Goal: Information Seeking & Learning: Learn about a topic

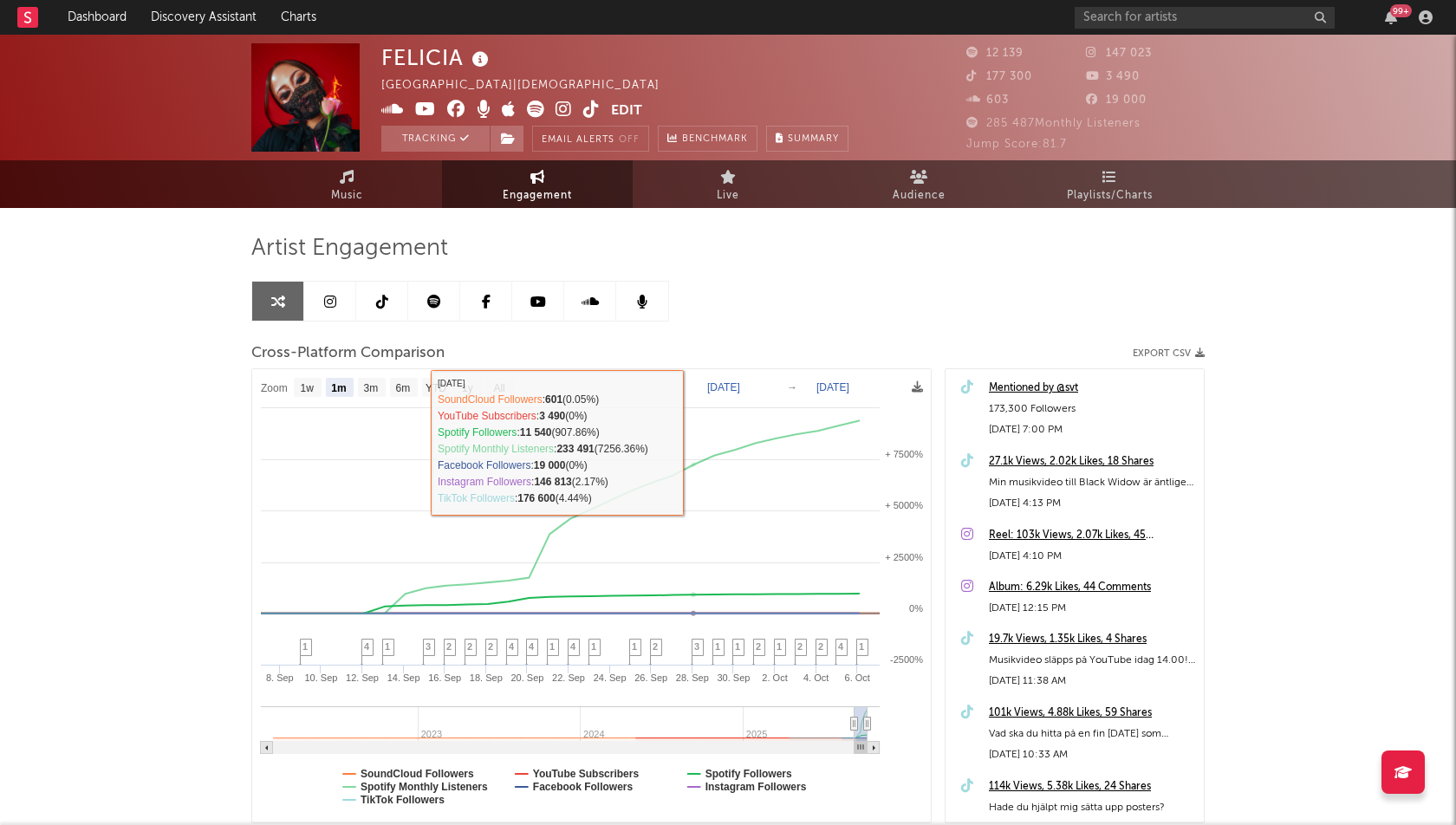
select select "1m"
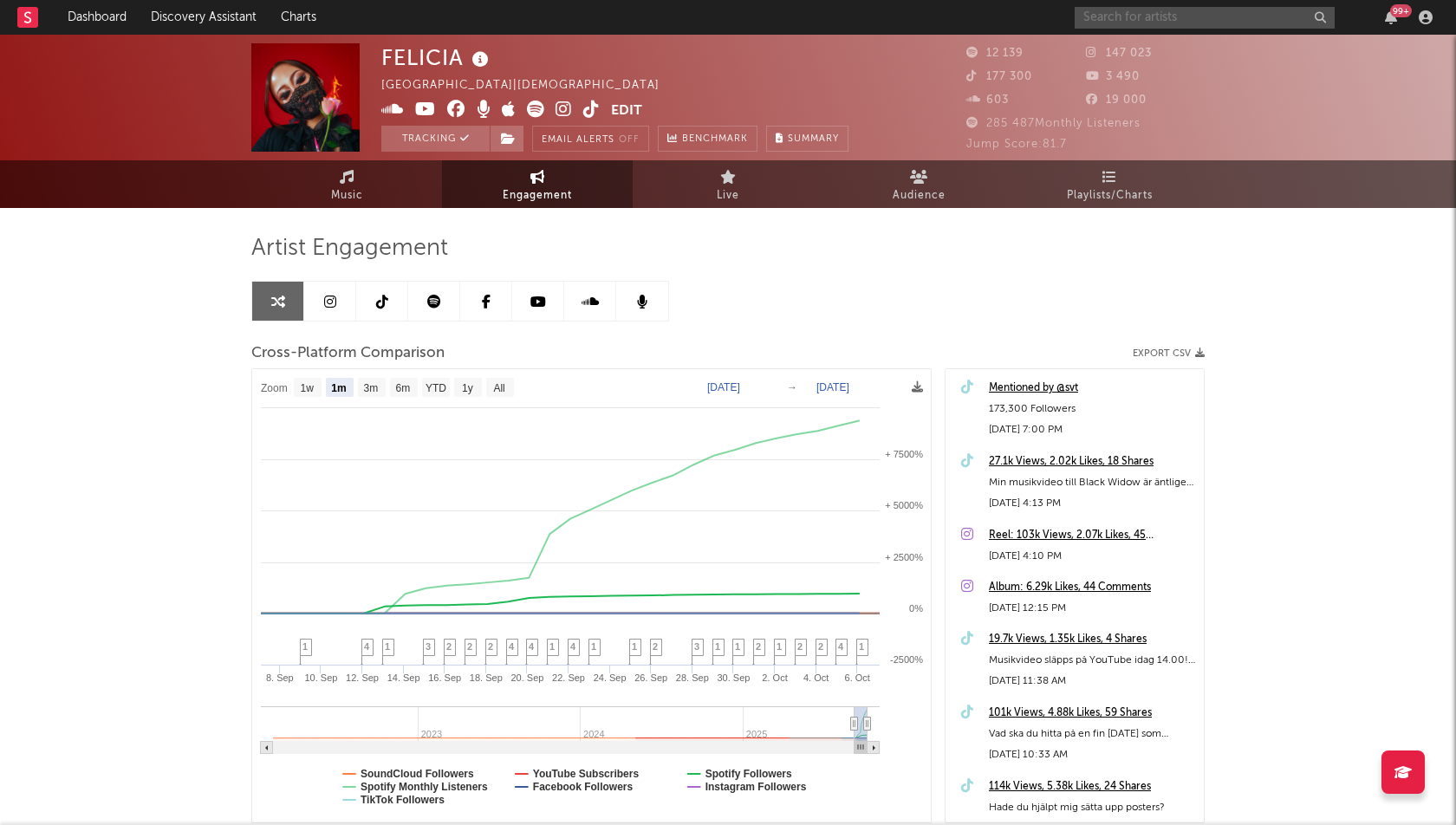
click at [1180, 20] on input "text" at bounding box center [1205, 18] width 260 height 22
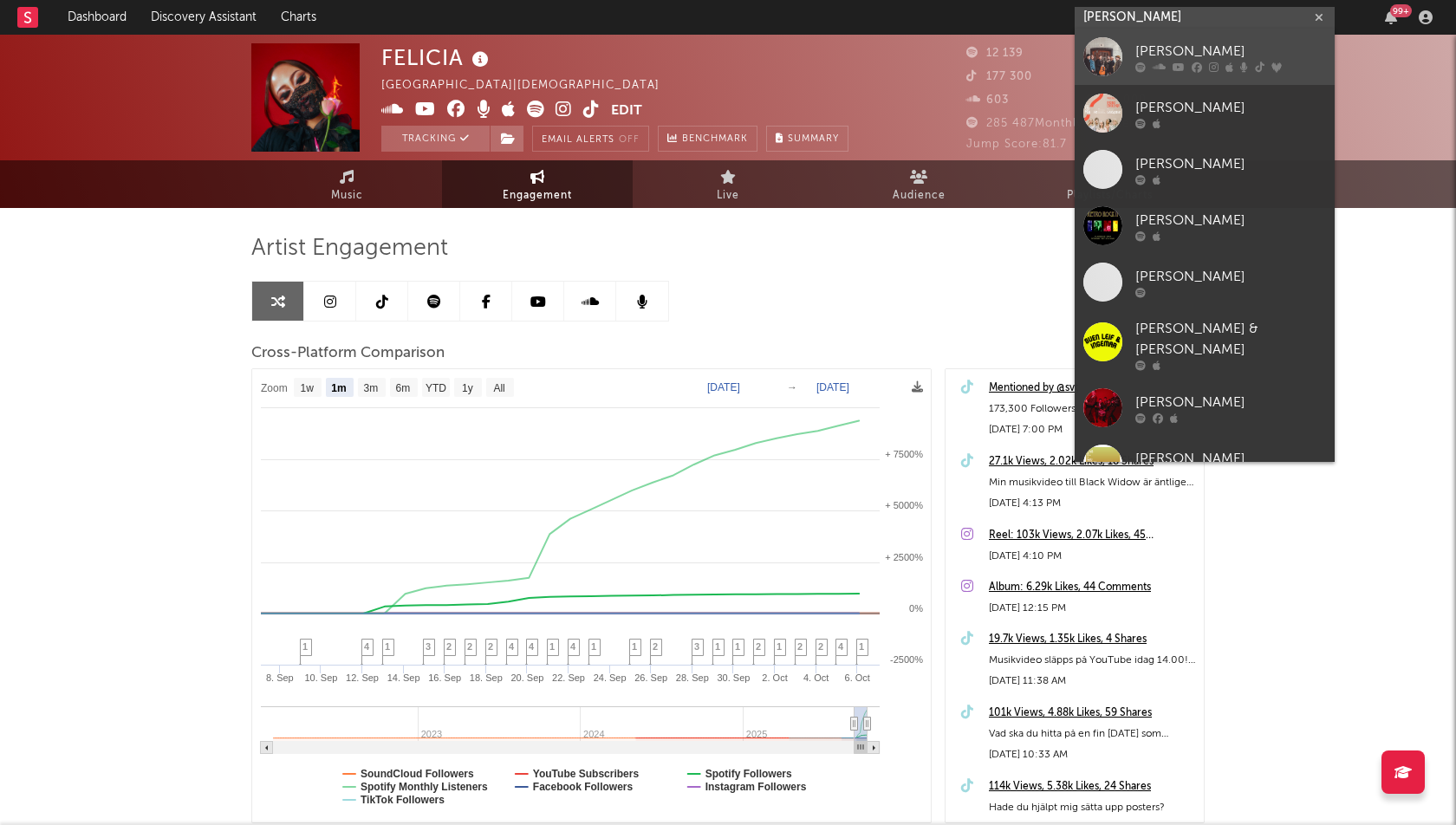
type input "sven ingvars"
click at [1235, 45] on div "[PERSON_NAME]" at bounding box center [1231, 52] width 191 height 21
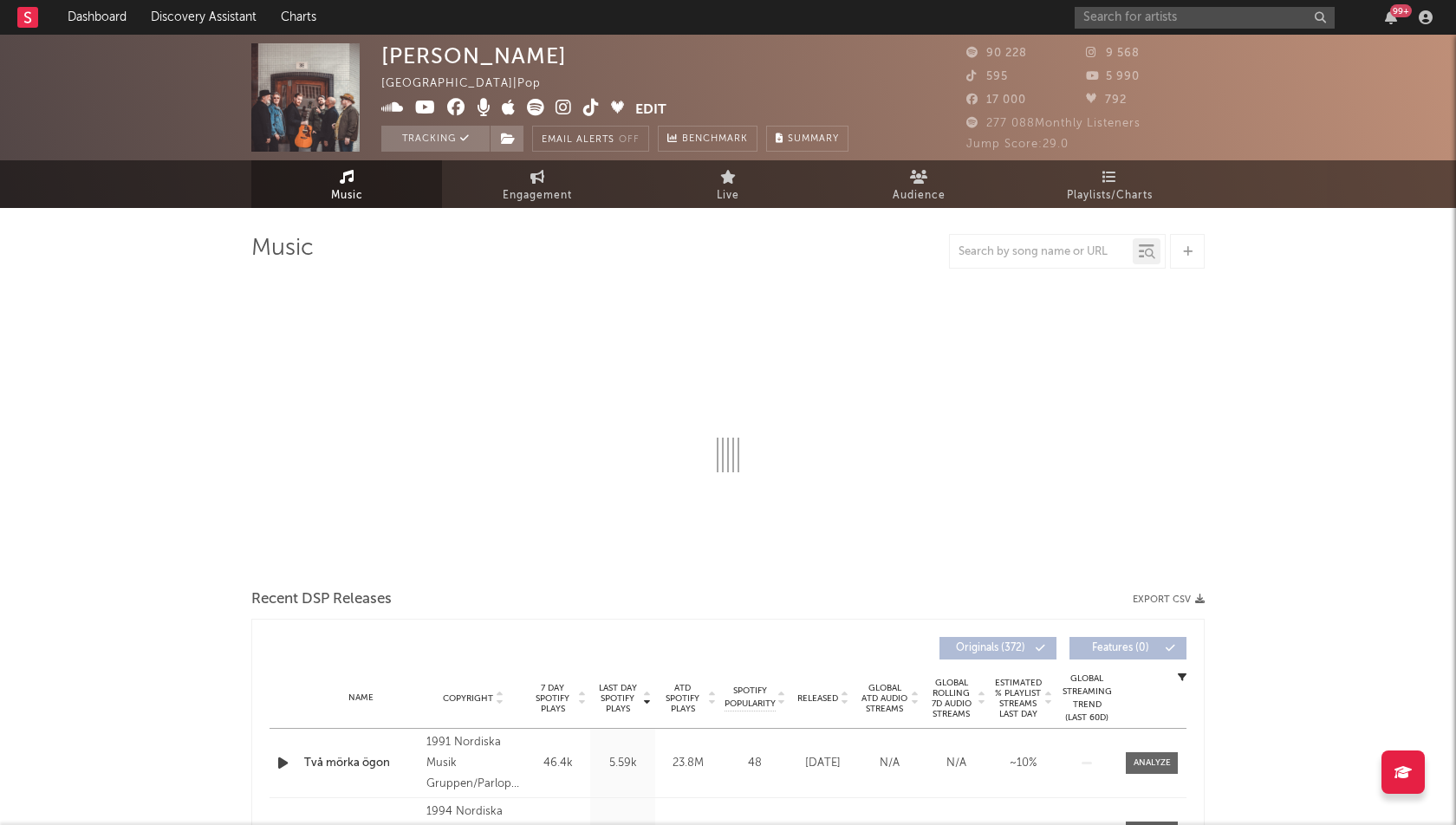
select select "6m"
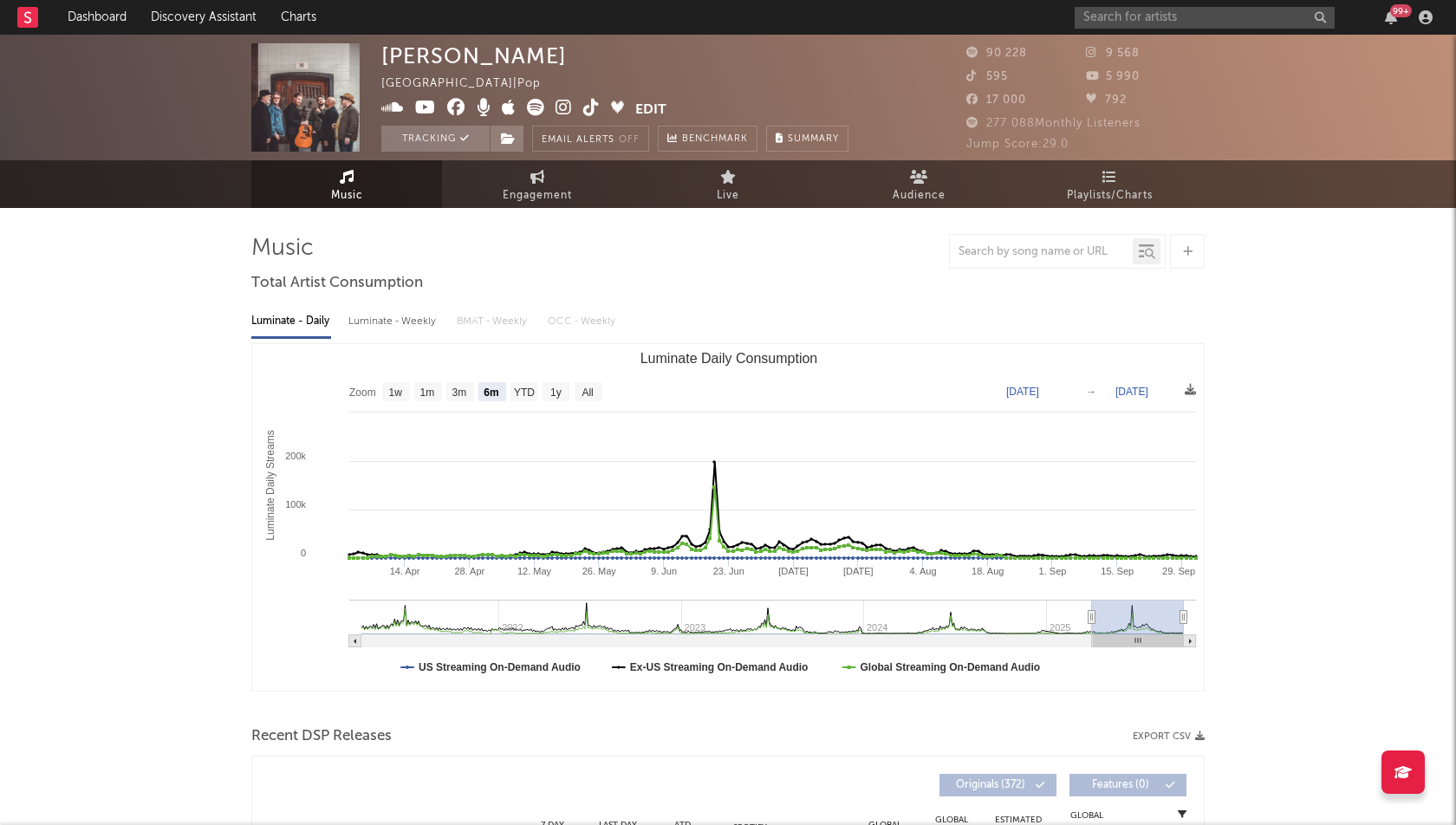
select select "6m"
click at [1137, 17] on input "text" at bounding box center [1205, 18] width 260 height 22
type input "lasse stefanz"
click at [1233, 27] on input "lasse stefanz" at bounding box center [1205, 18] width 260 height 22
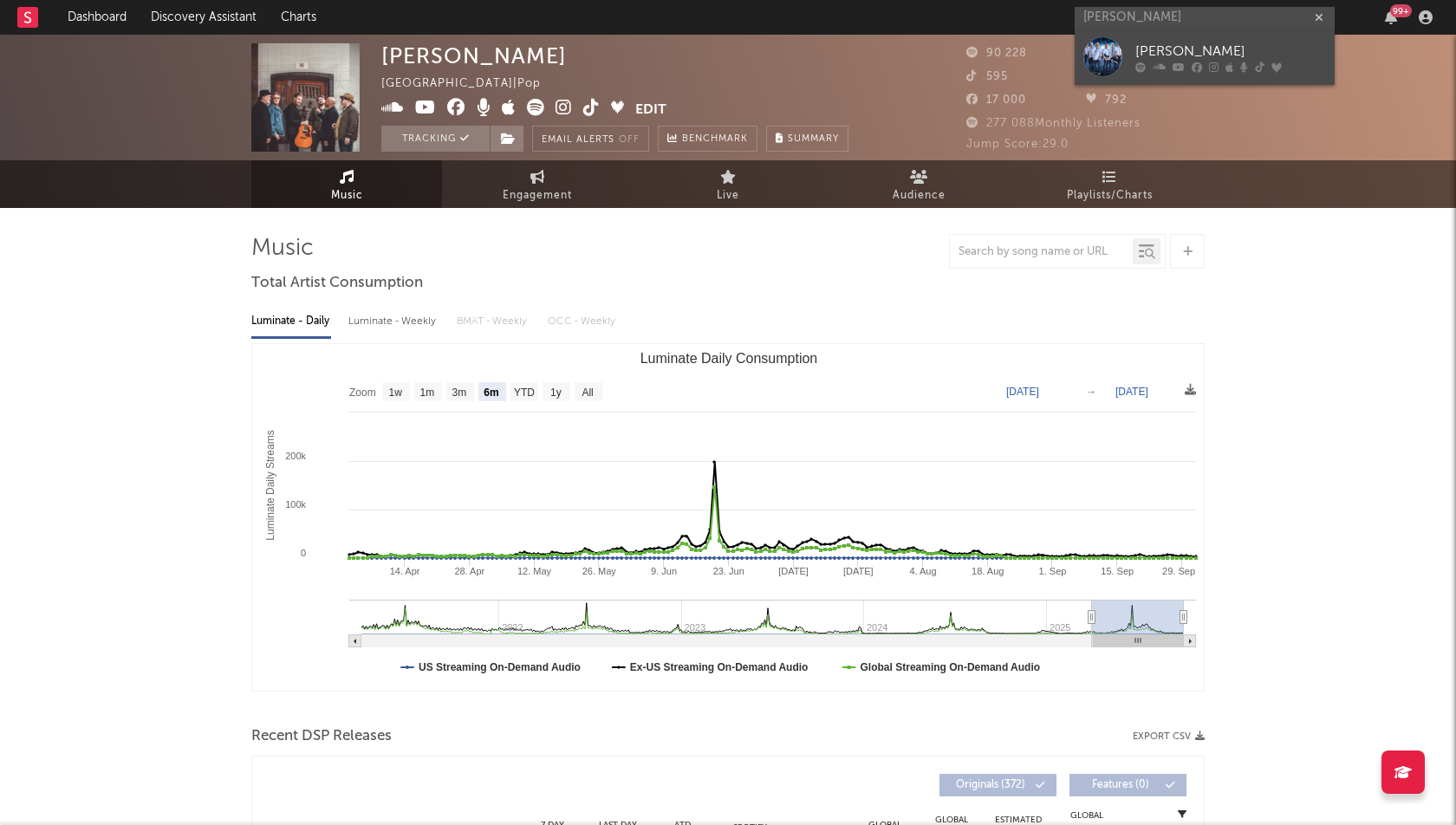
click at [1235, 65] on div at bounding box center [1231, 68] width 191 height 11
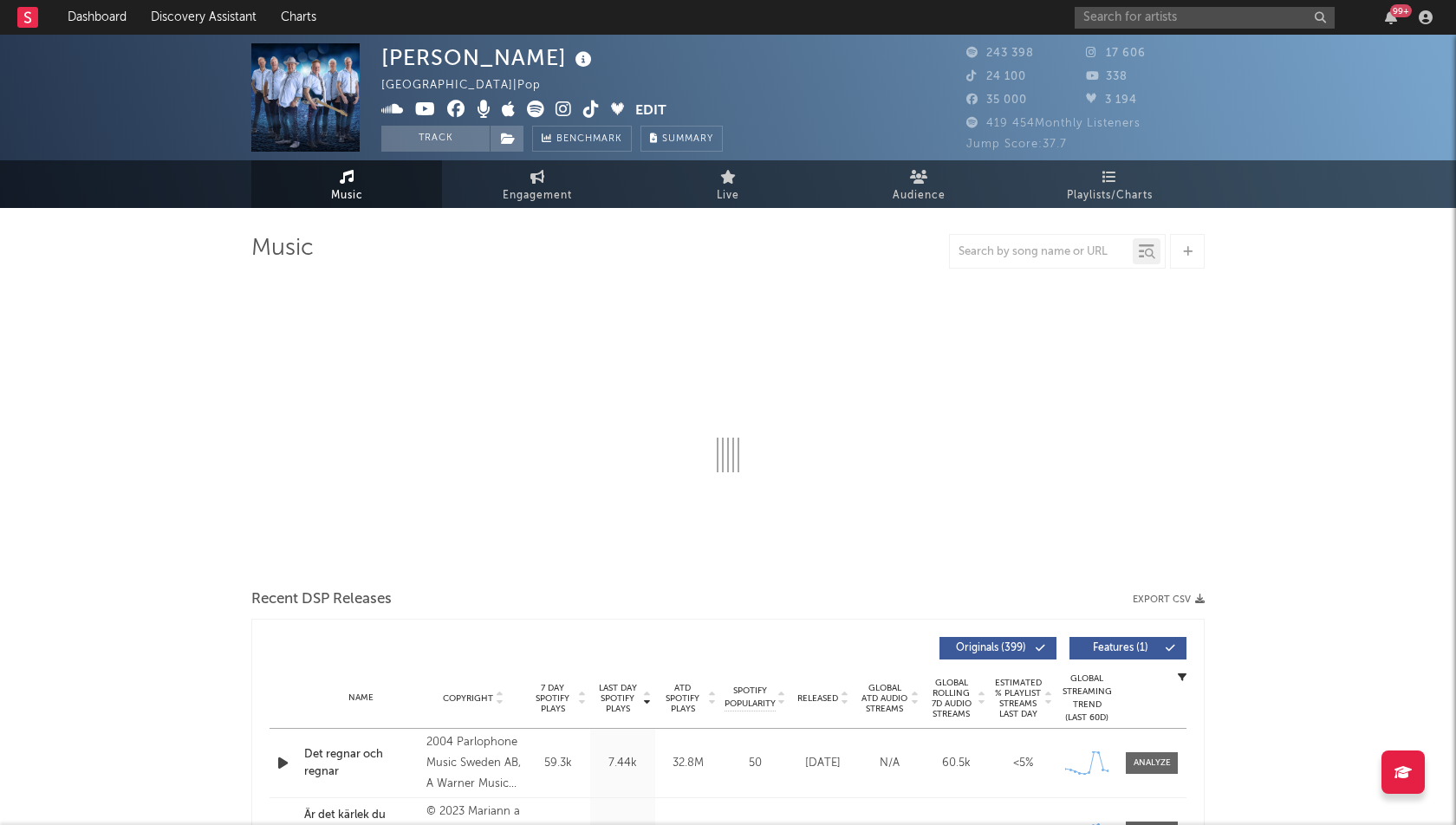
select select "6m"
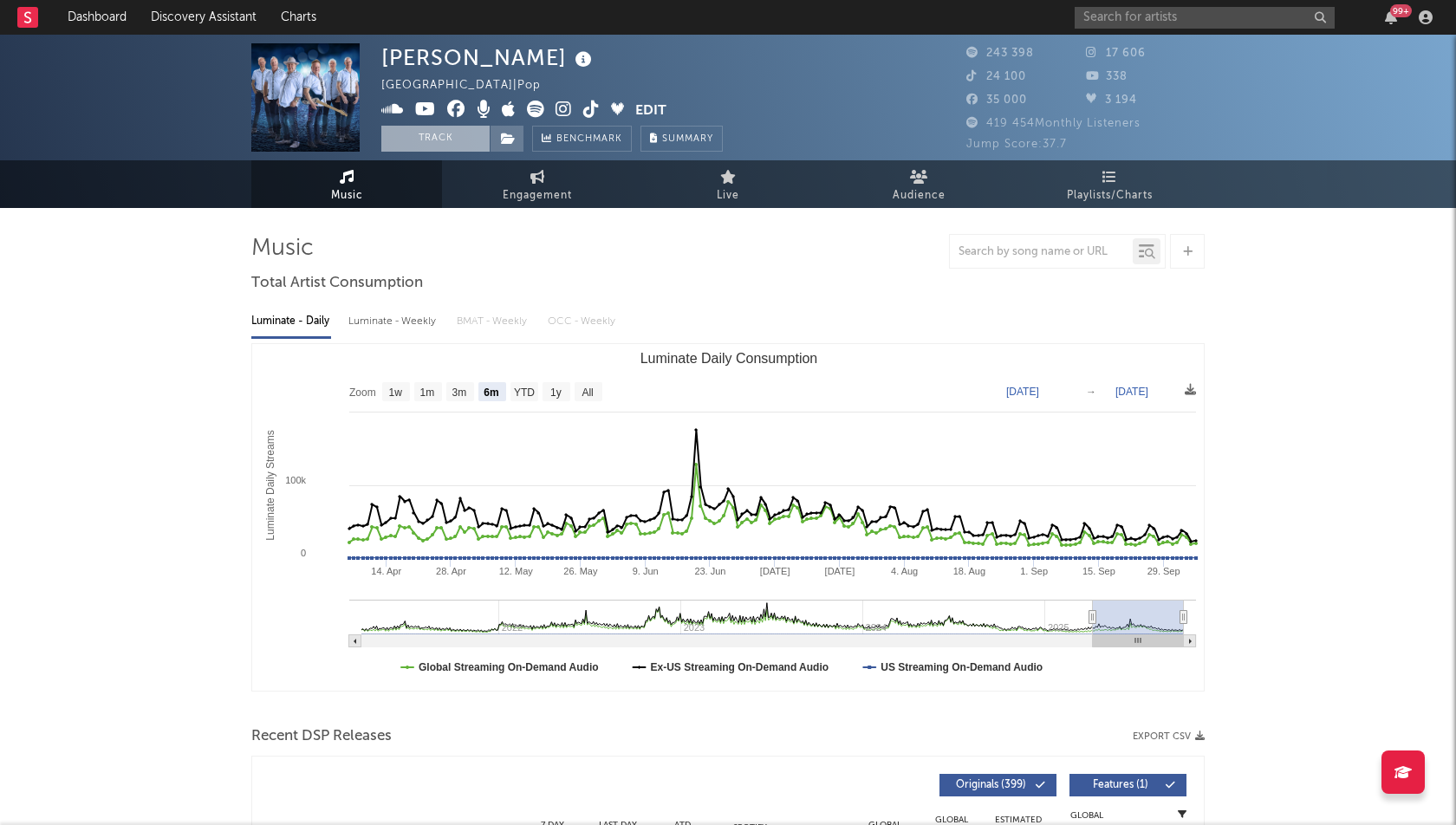
click at [416, 140] on button "Track" at bounding box center [435, 138] width 109 height 26
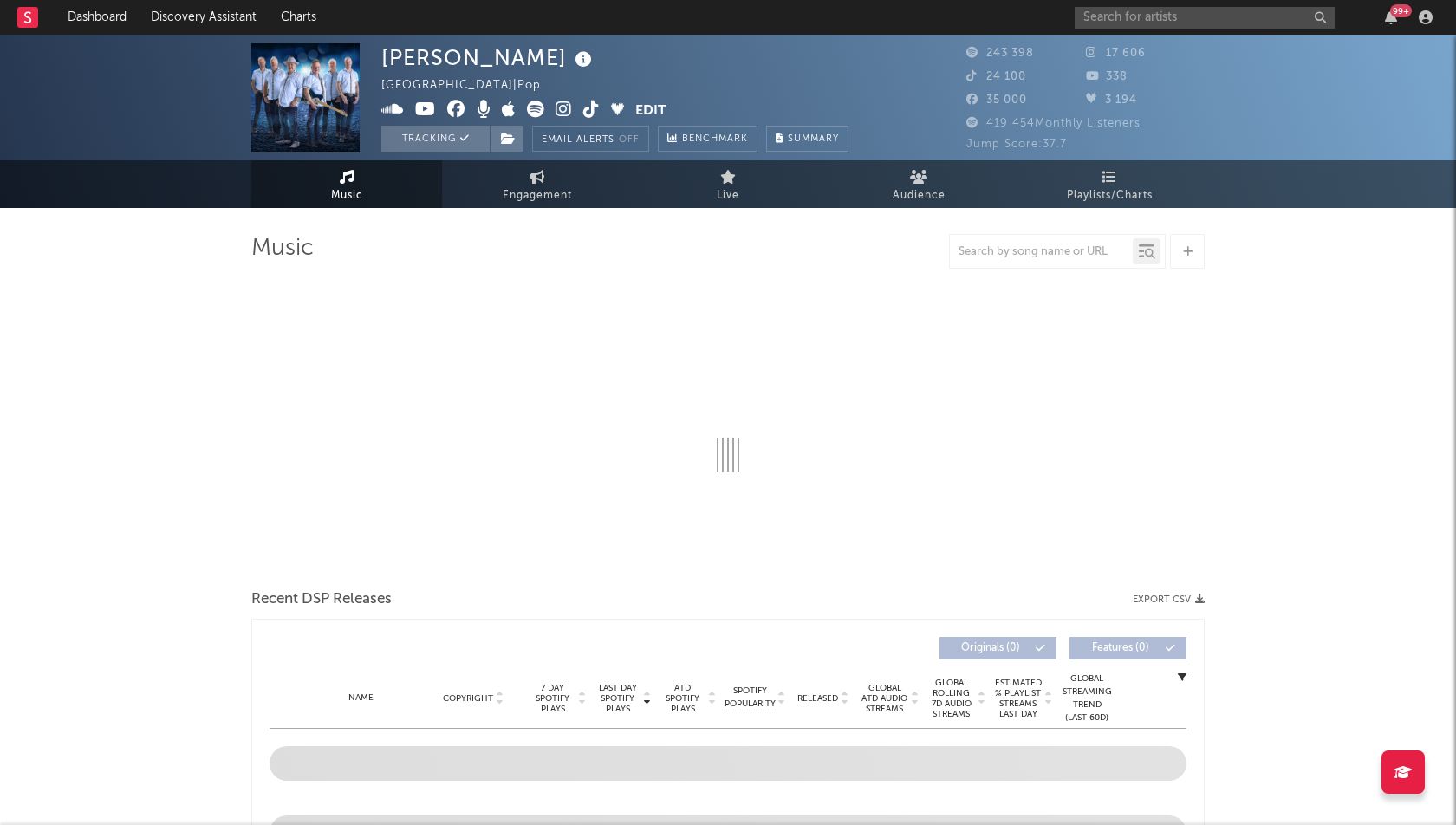
select select "6m"
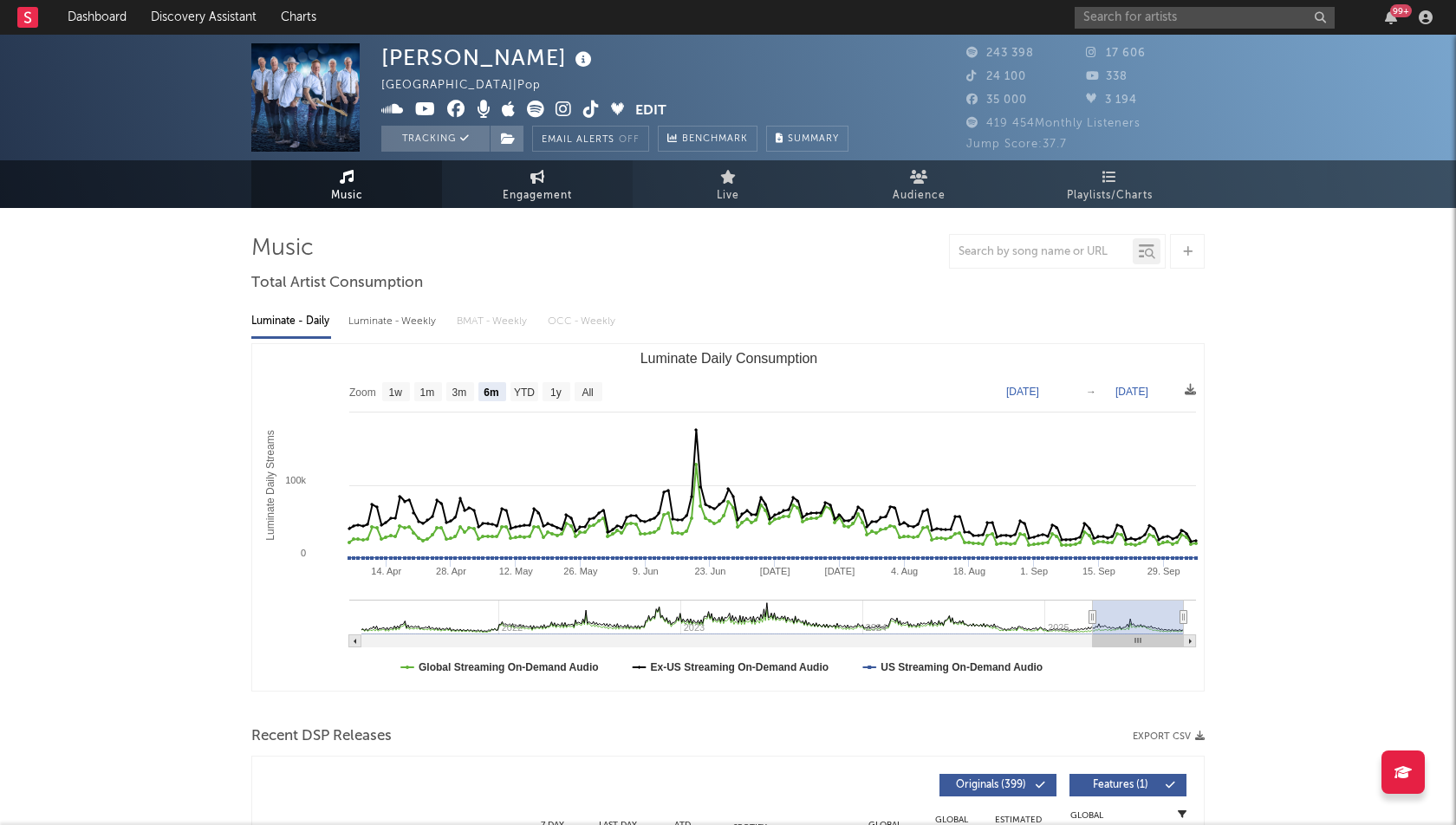
click at [545, 186] on span "Engagement" at bounding box center [537, 196] width 69 height 21
select select "1w"
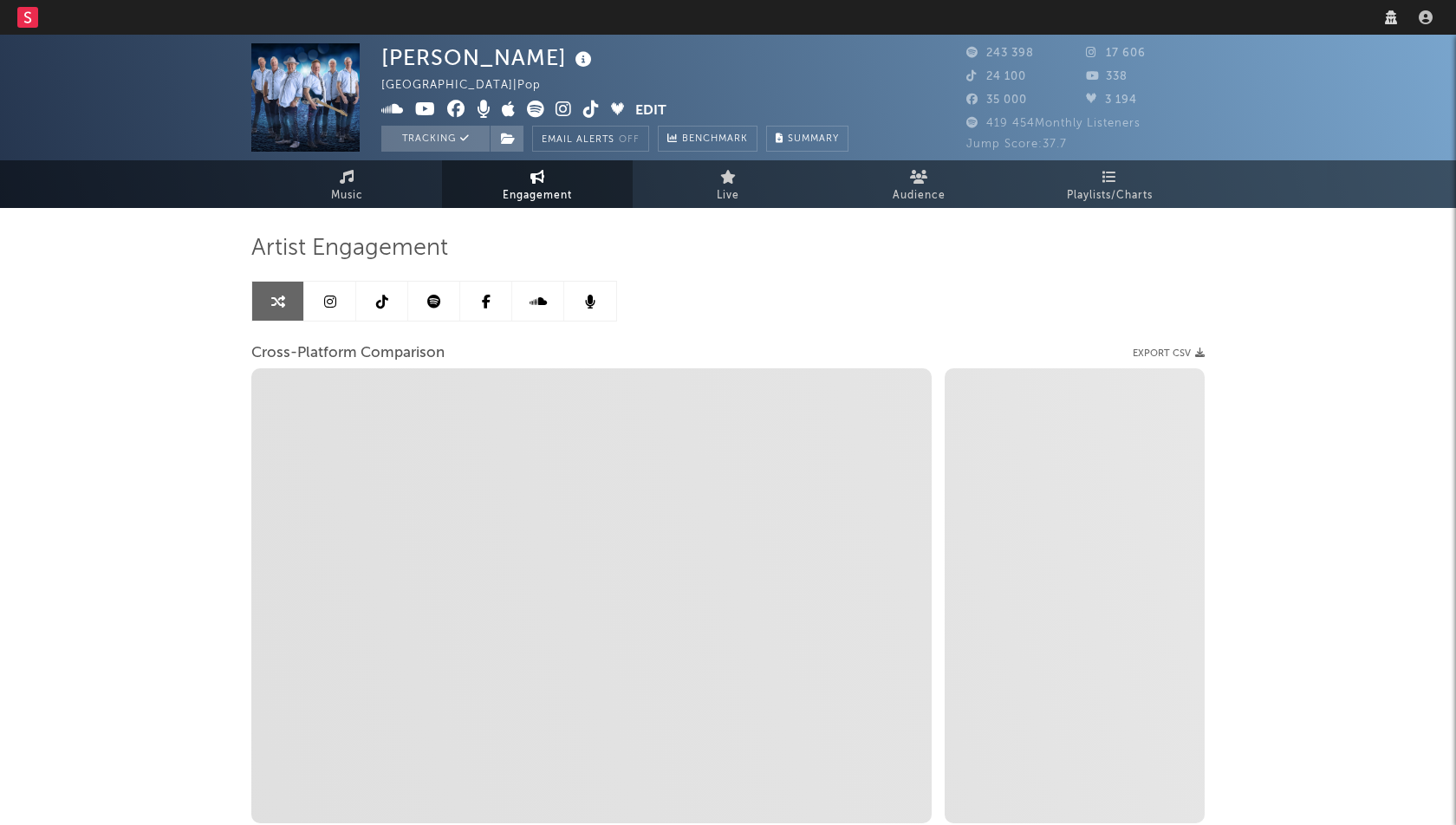
select select "1w"
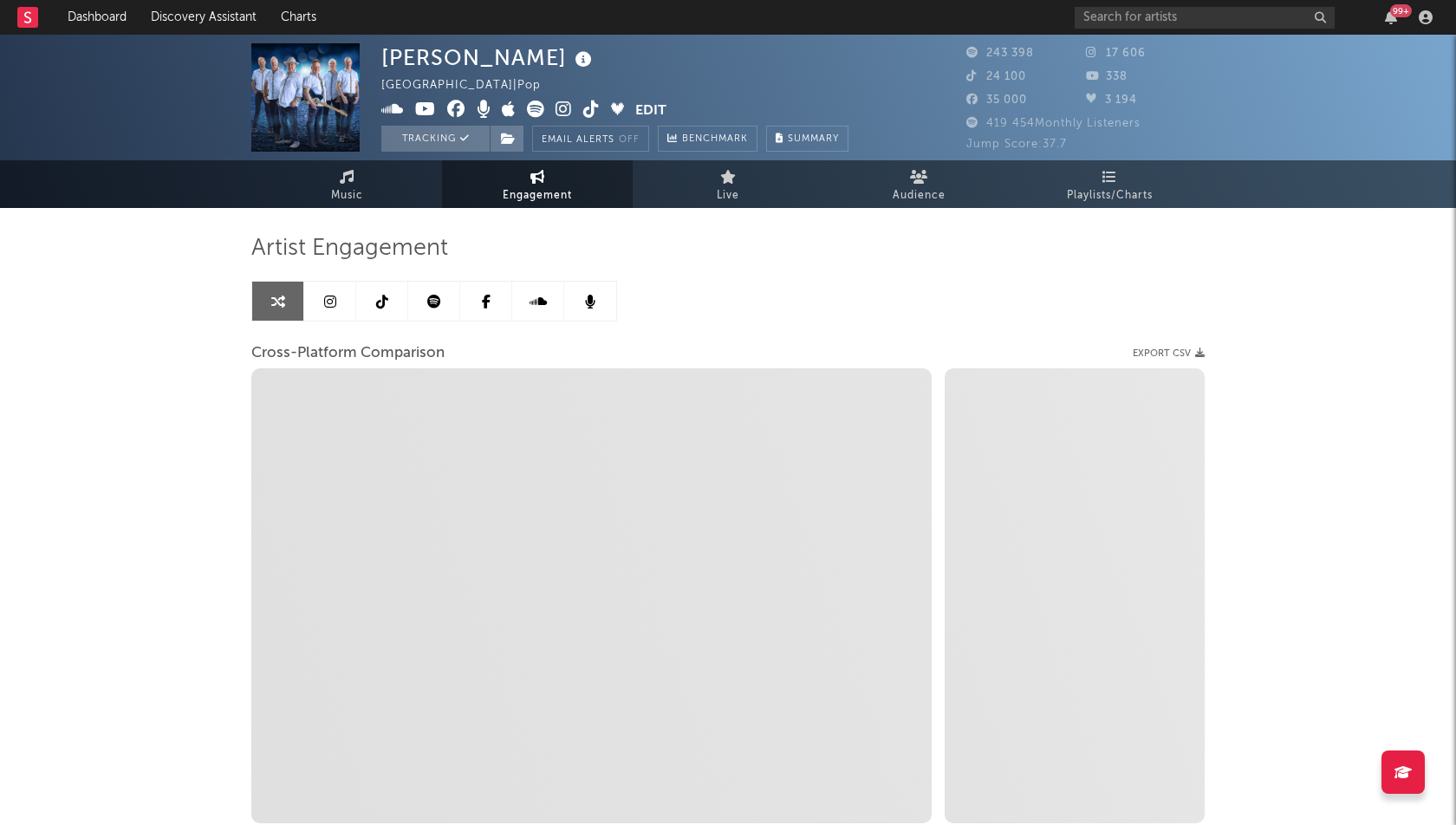
select select "1m"
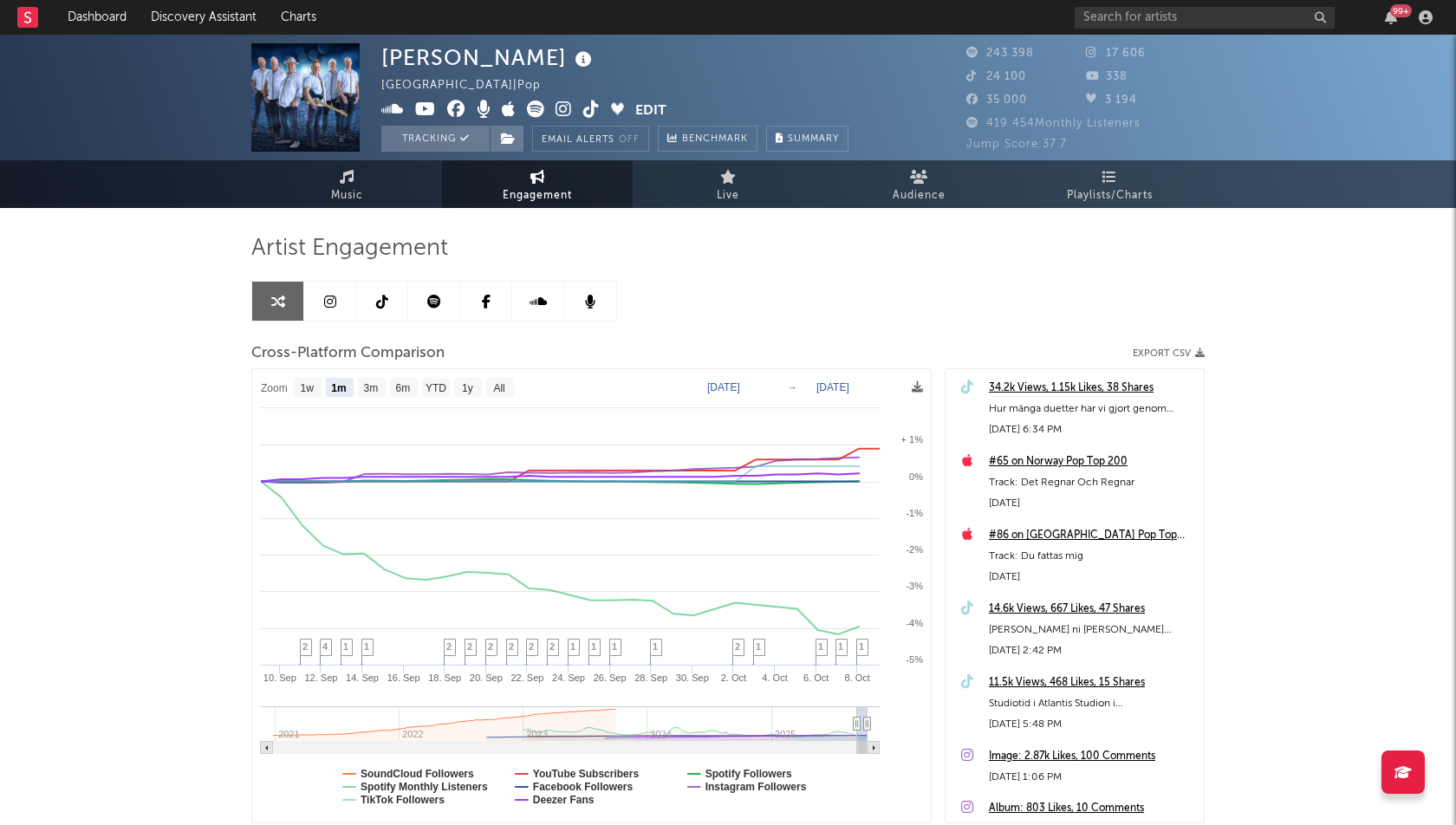
select select "1m"
type input "[DATE]"
select select "3m"
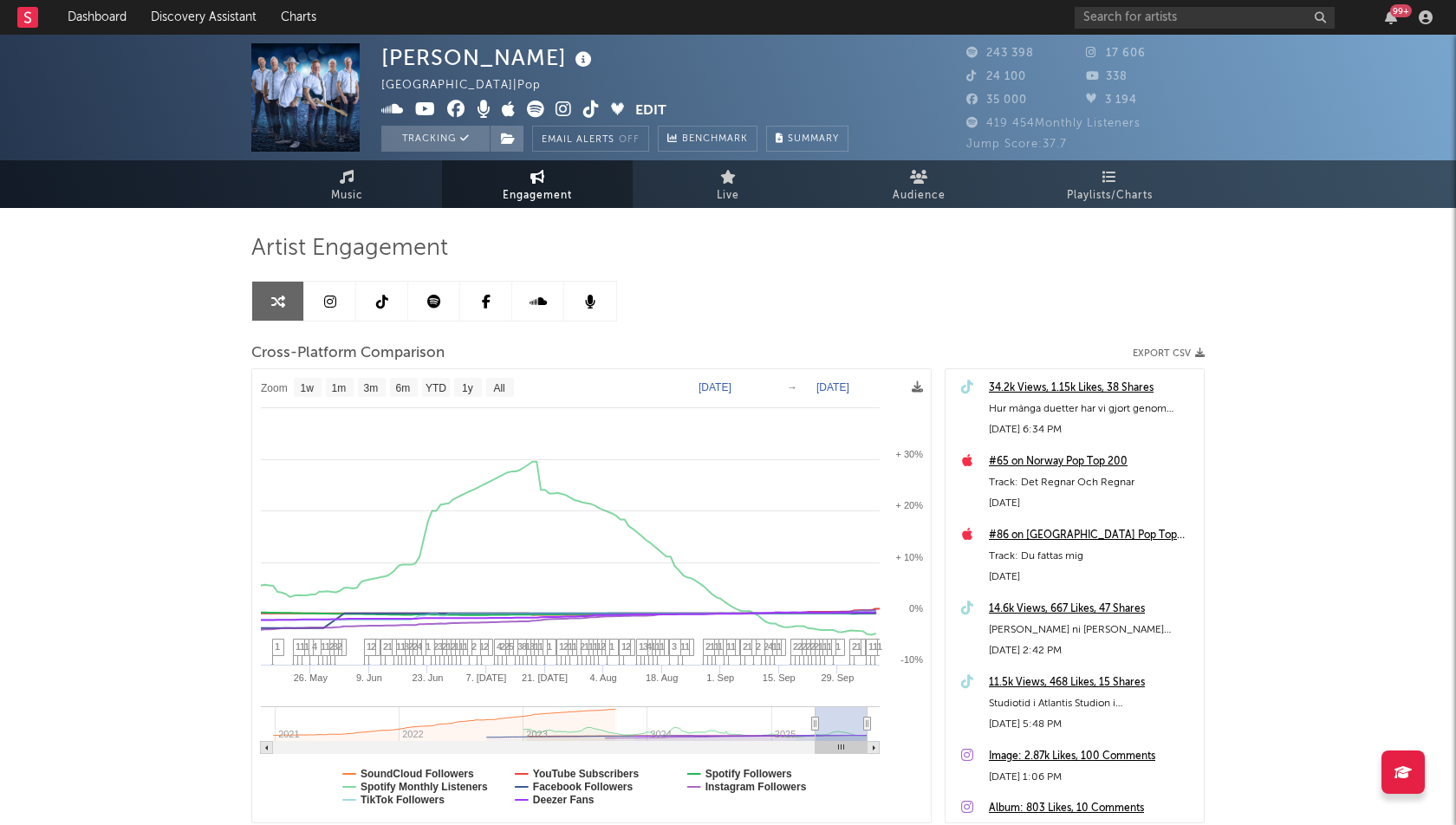
type input "[DATE]"
select select "1w"
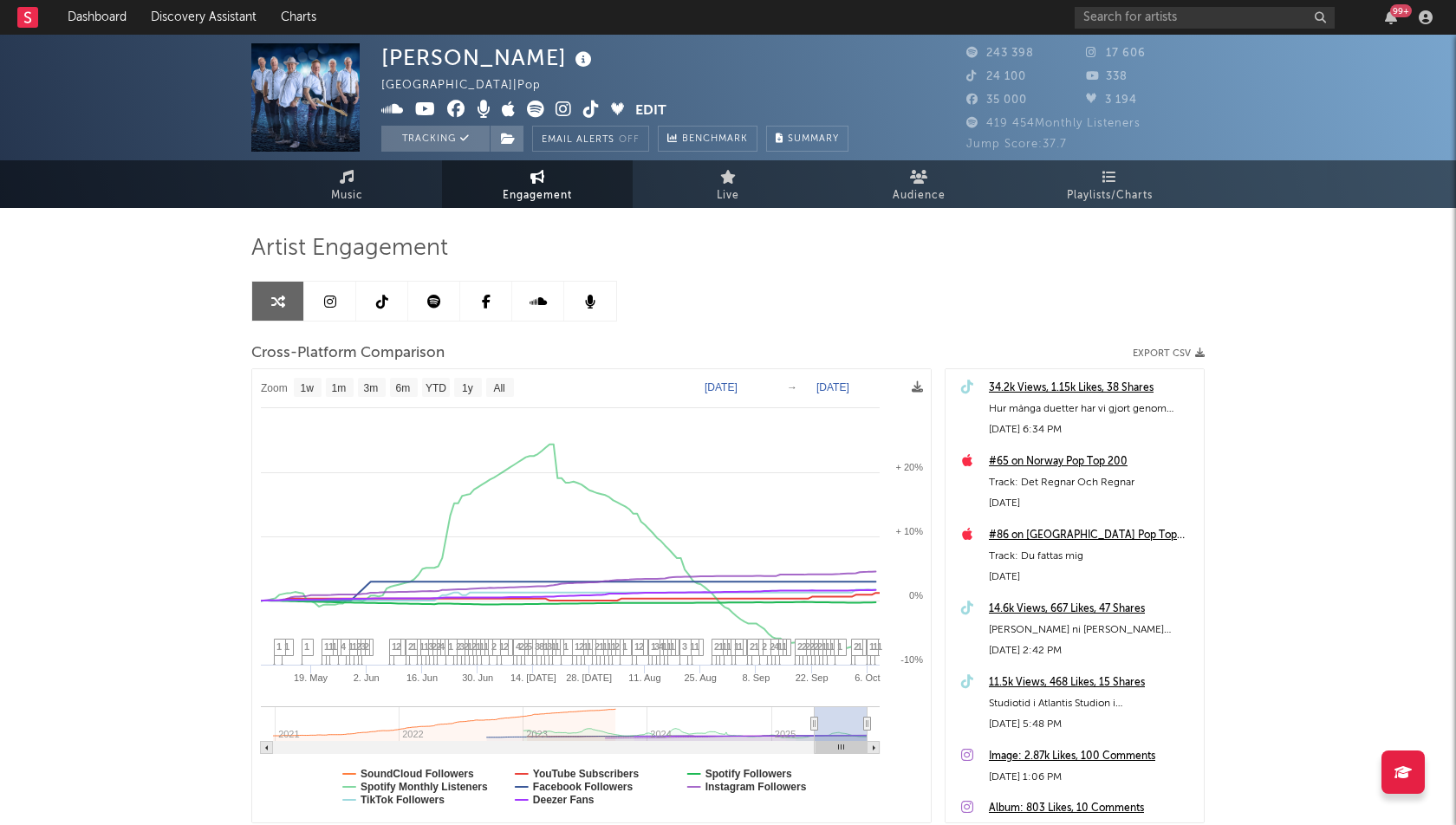
drag, startPoint x: 858, startPoint y: 721, endPoint x: 741, endPoint y: 713, distance: 117.3
type input "[DATE]"
select select "6m"
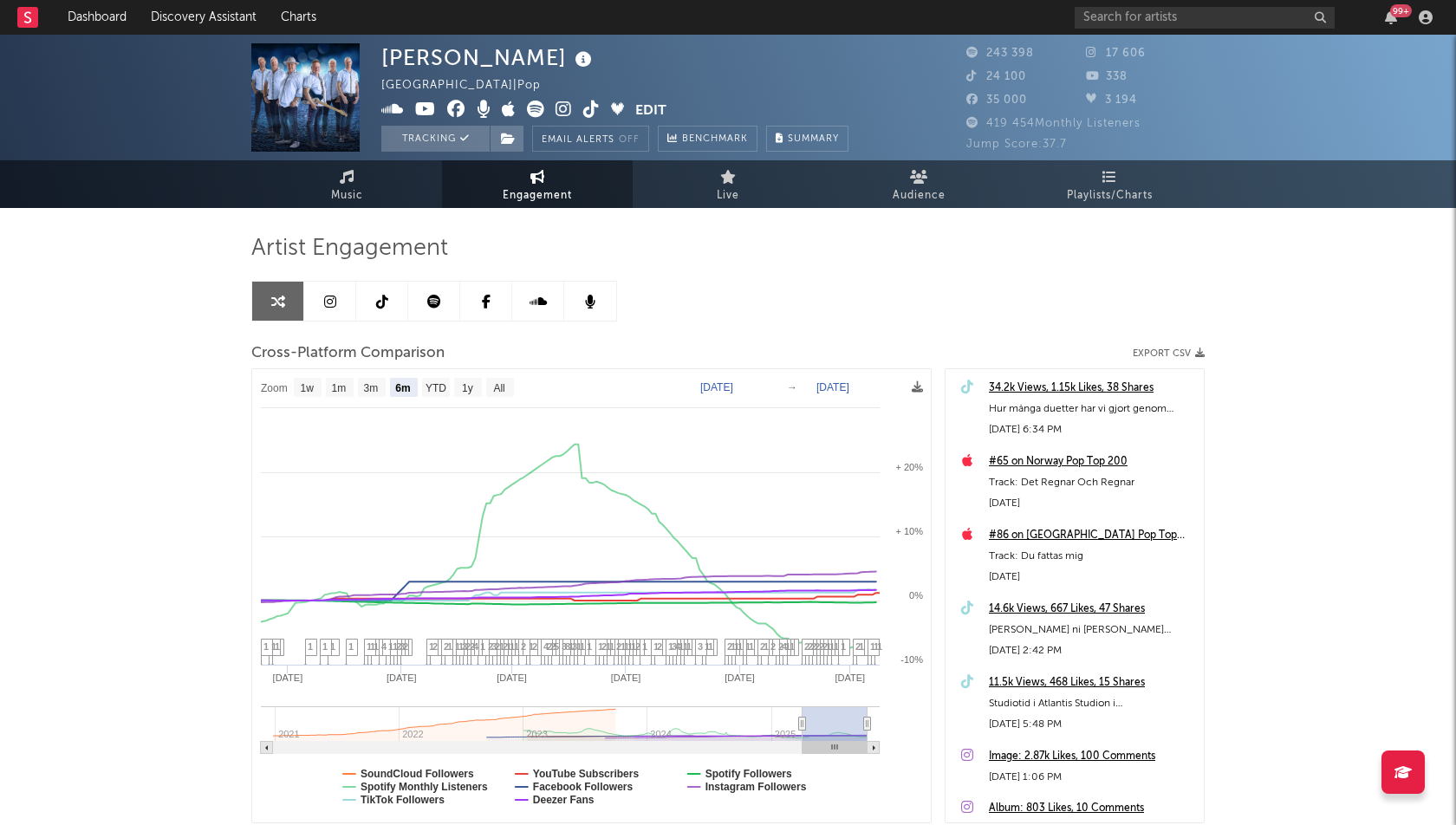
type input "[DATE]"
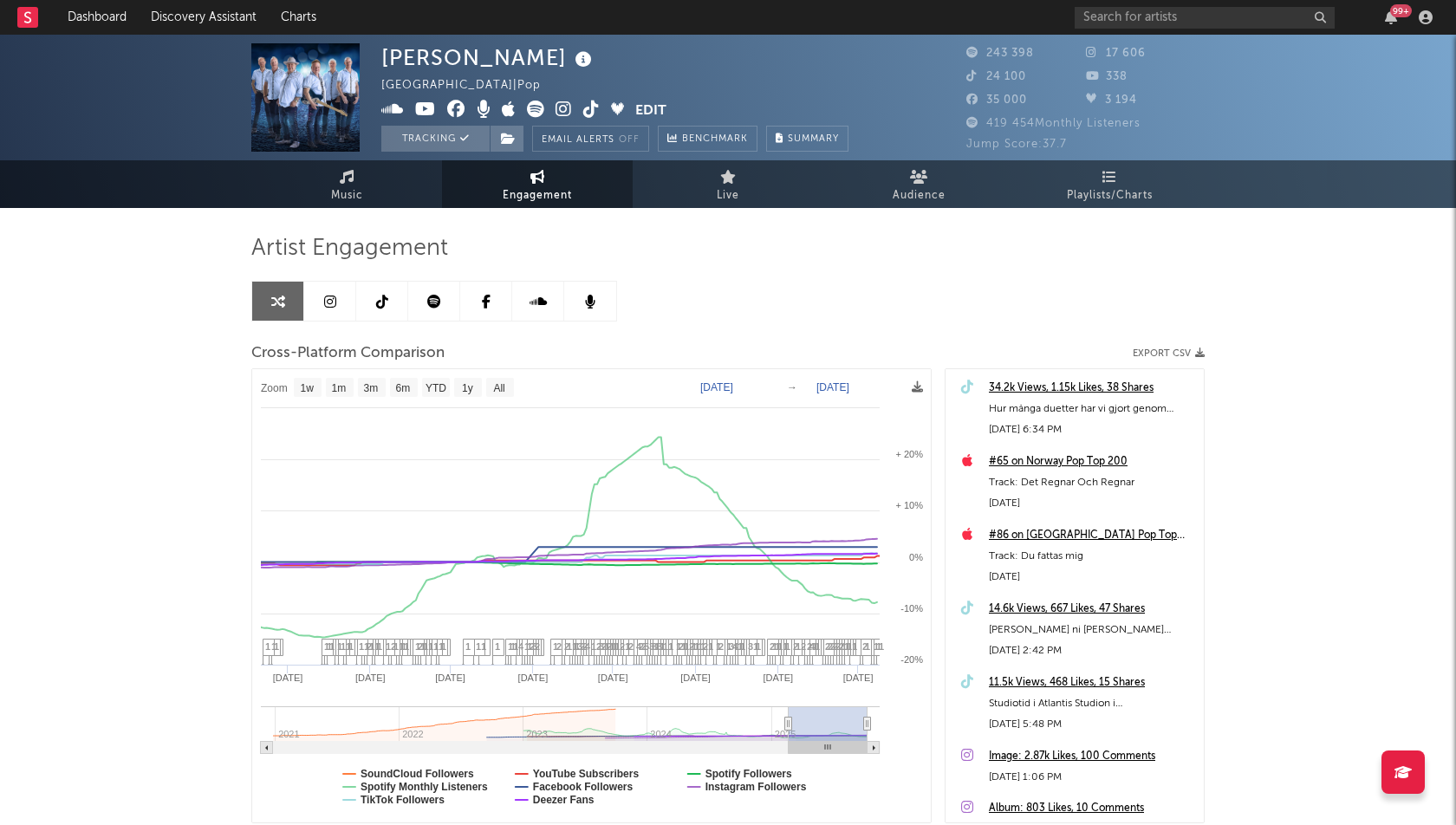
select select "1w"
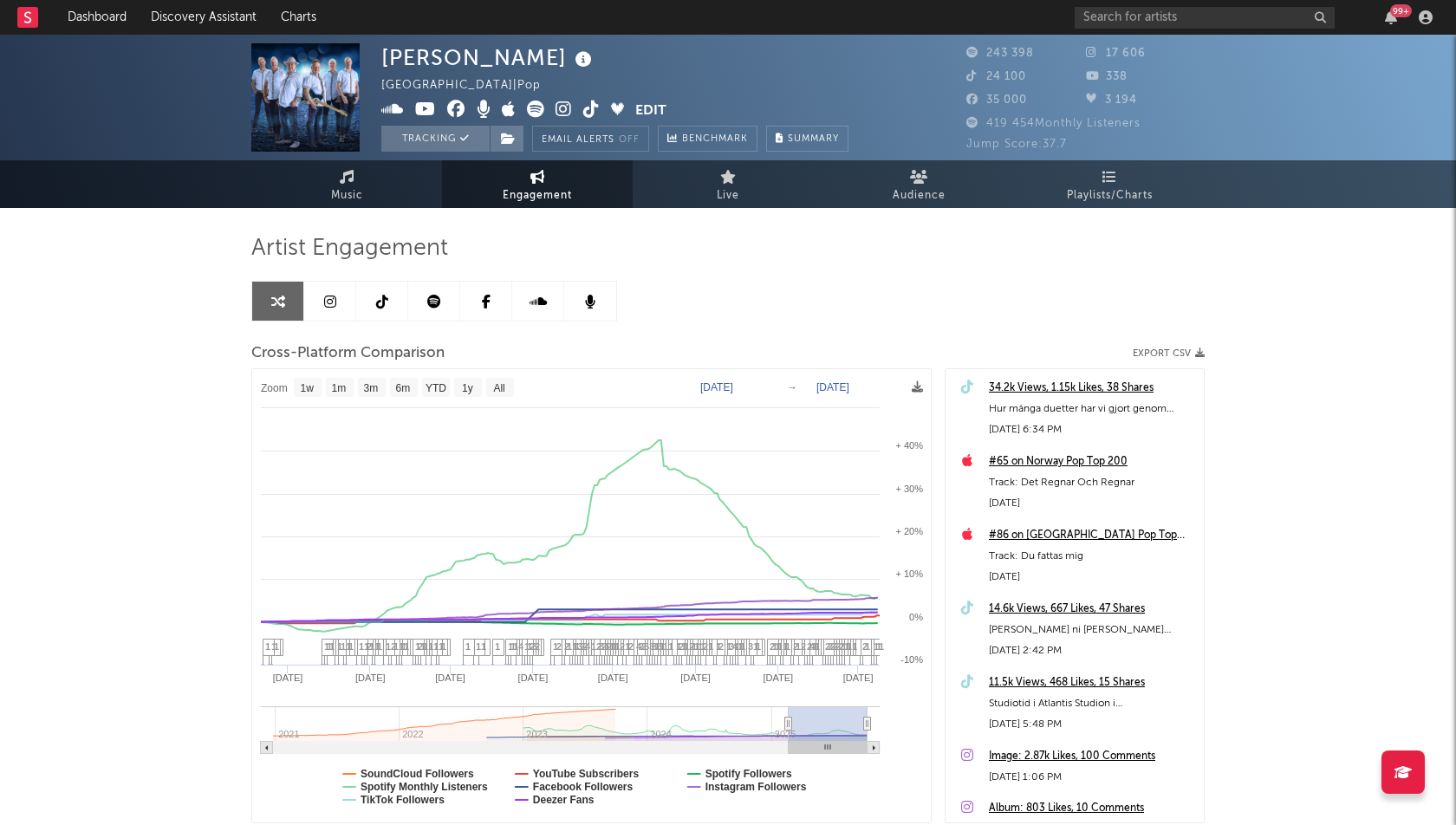
drag, startPoint x: 816, startPoint y: 722, endPoint x: 789, endPoint y: 720, distance: 27.1
click at [79, 456] on div "[PERSON_NAME] Sweden | Pop Edit Tracking Email Alerts Off Benchmark Summary 243…" at bounding box center [728, 489] width 1456 height 910
click at [96, 14] on link "Dashboard" at bounding box center [97, 17] width 83 height 34
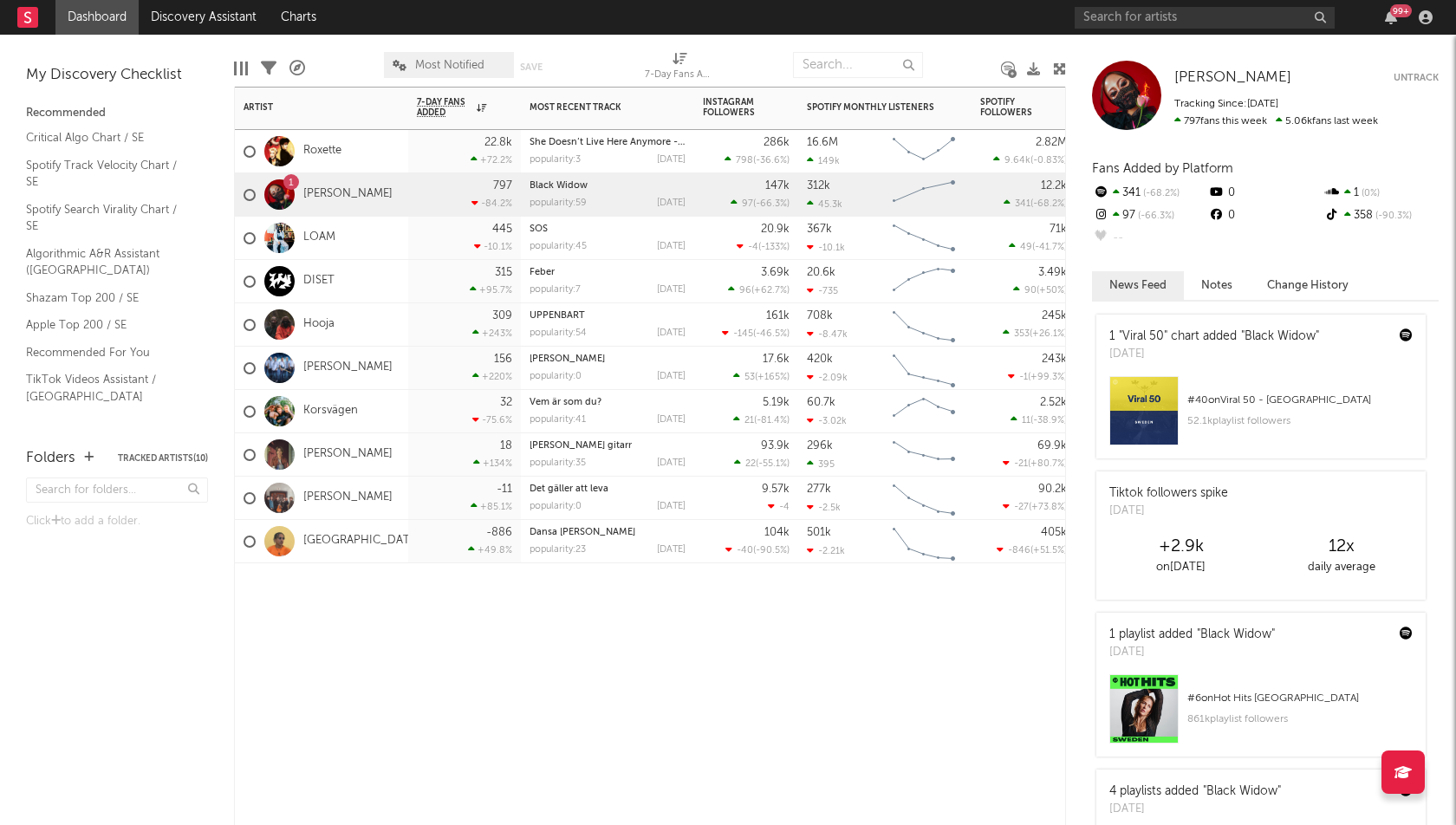
click at [380, 765] on div "Artist Notifications 7-Day Fans Added WoW % Change Most Recent Track Popularity…" at bounding box center [650, 455] width 832 height 738
